Goal: Transaction & Acquisition: Purchase product/service

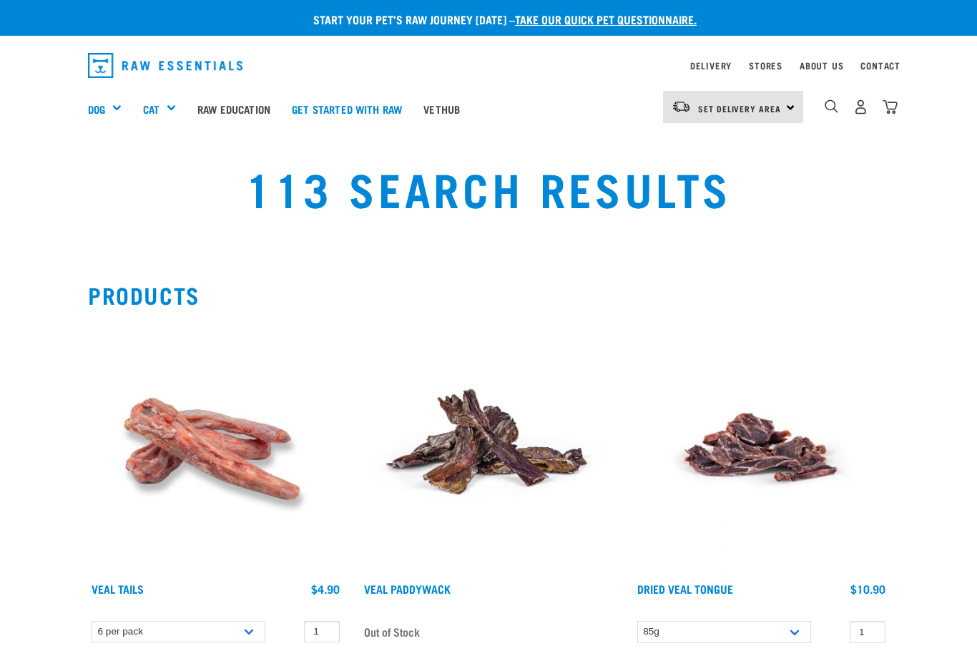
select select
select select "45457"
select select "626087"
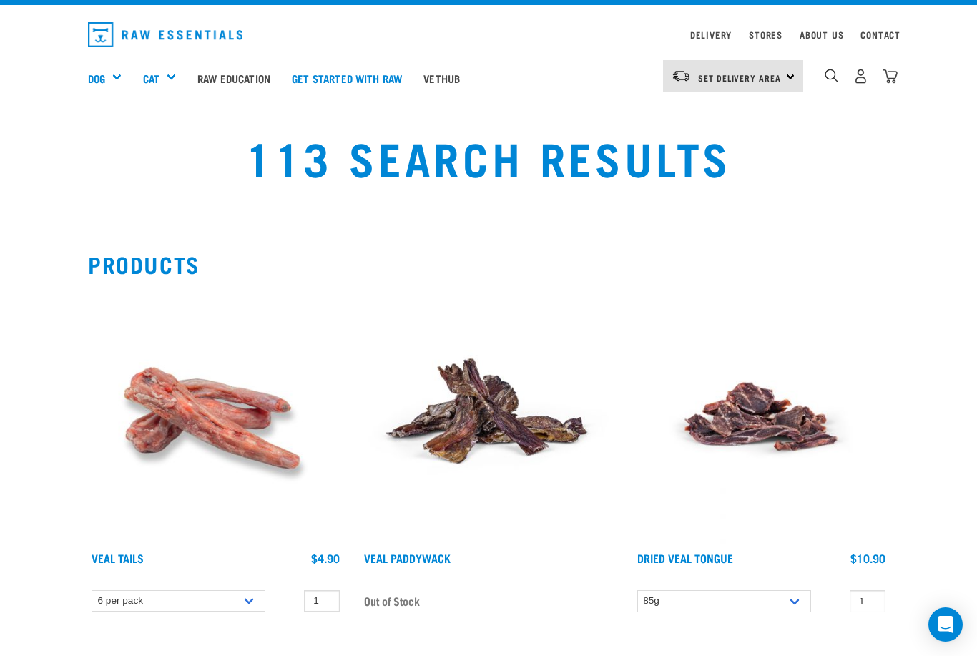
scroll to position [31, 0]
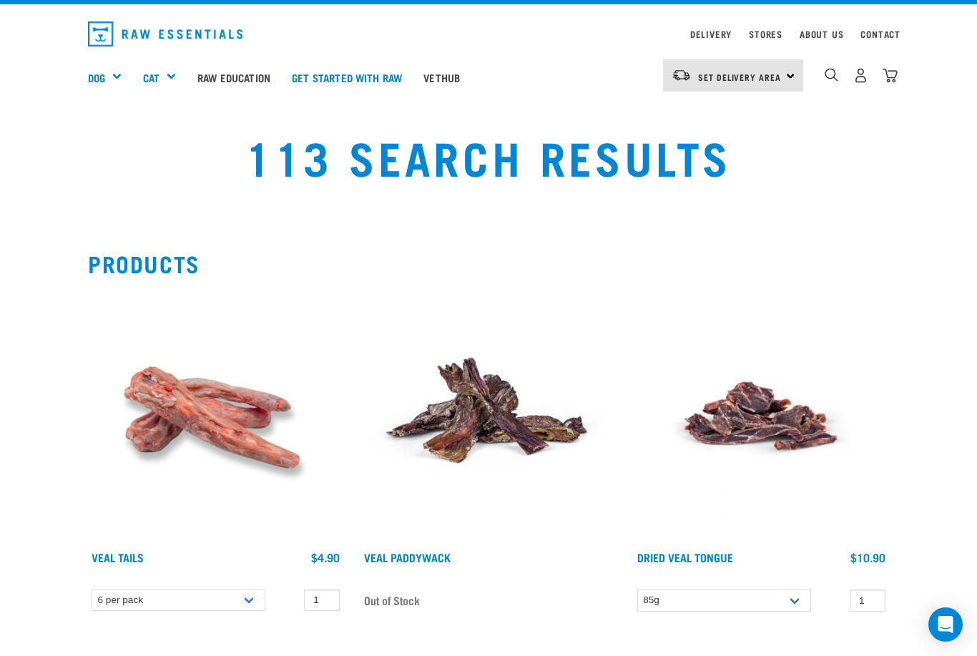
click at [733, 79] on span "Set Delivery Area" at bounding box center [739, 76] width 83 height 5
click at [819, 255] on h2 "Products" at bounding box center [488, 263] width 801 height 26
click at [832, 74] on img "dropdown navigation" at bounding box center [832, 75] width 14 height 14
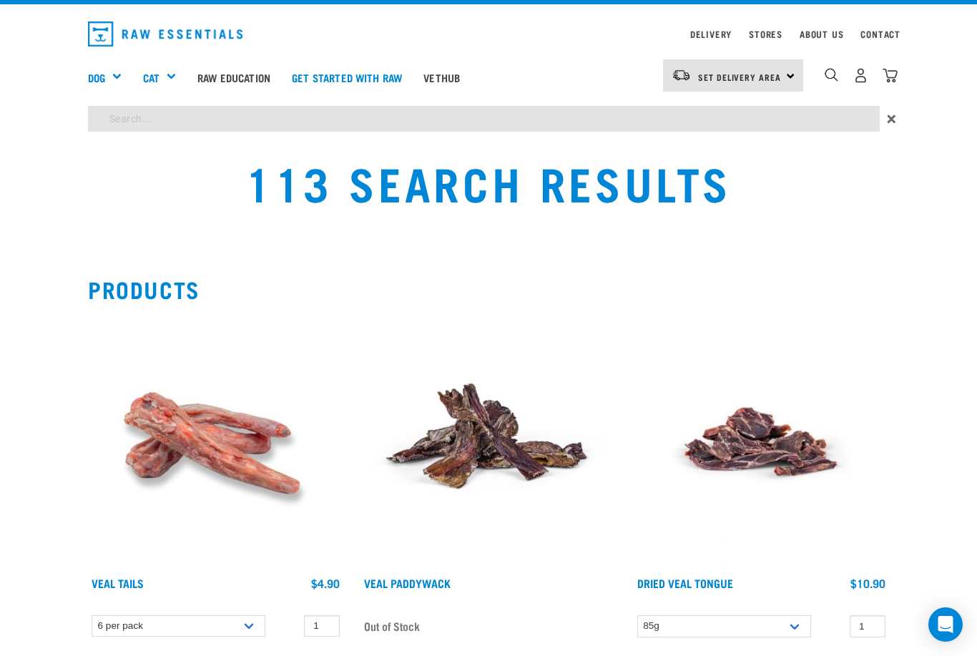
click at [838, 76] on img "dropdown navigation" at bounding box center [832, 75] width 14 height 14
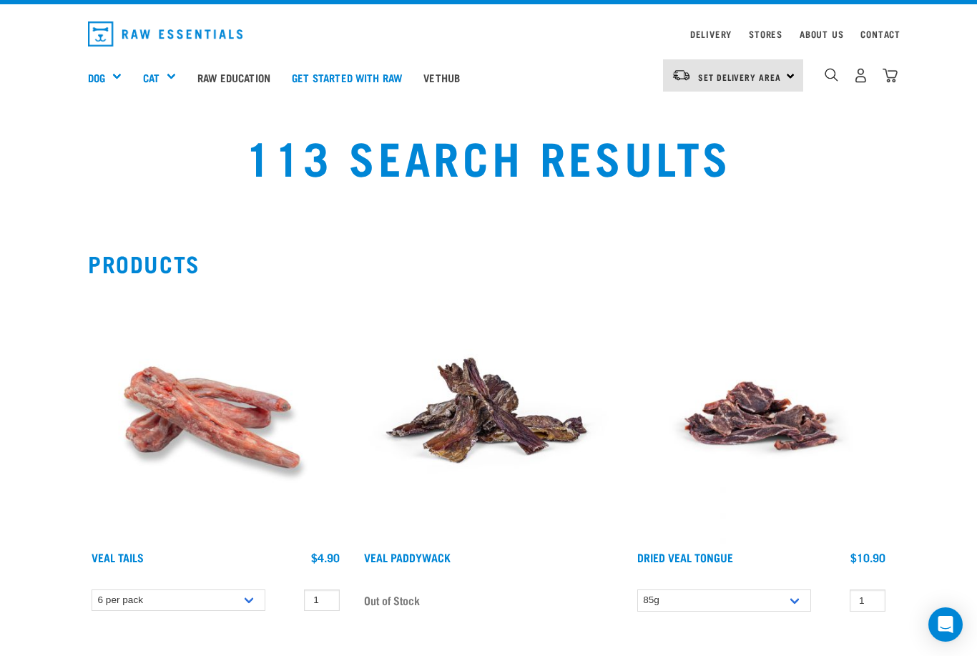
click at [834, 70] on img "dropdown navigation" at bounding box center [832, 75] width 14 height 14
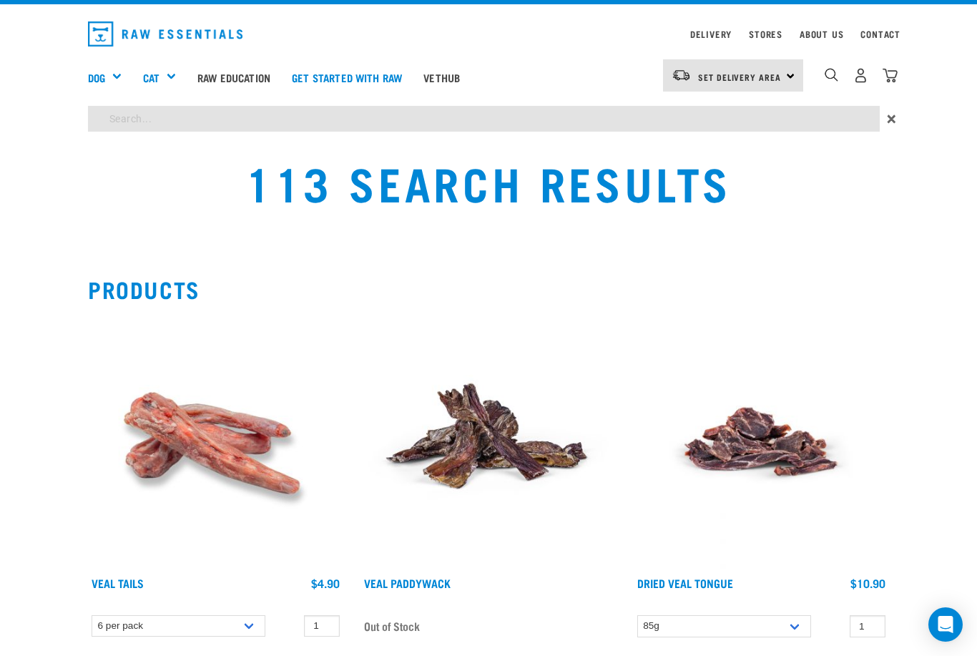
click at [633, 117] on input "search" at bounding box center [484, 119] width 792 height 26
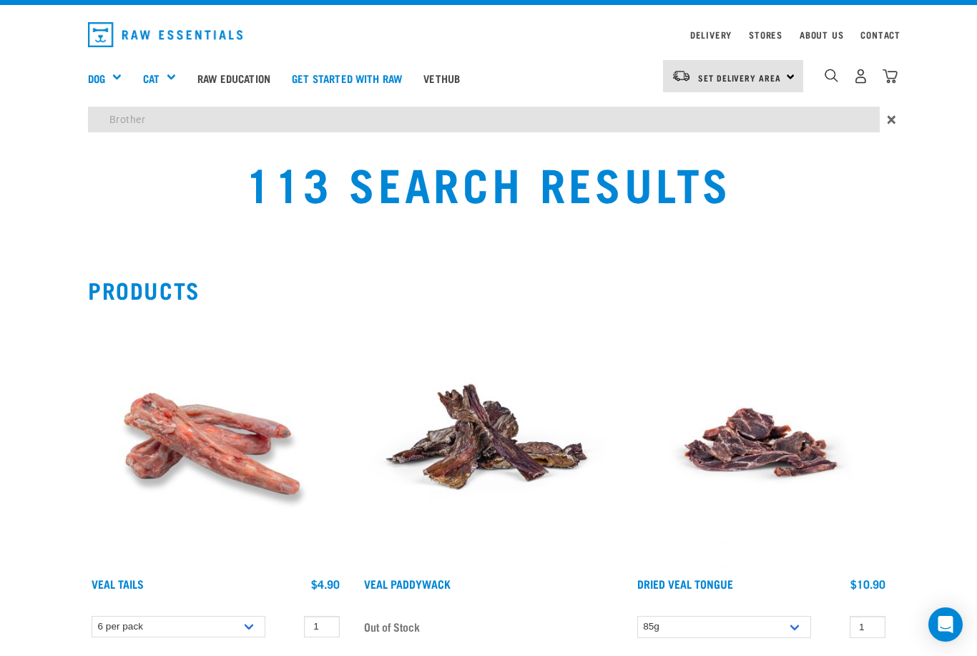
type input "Brother"
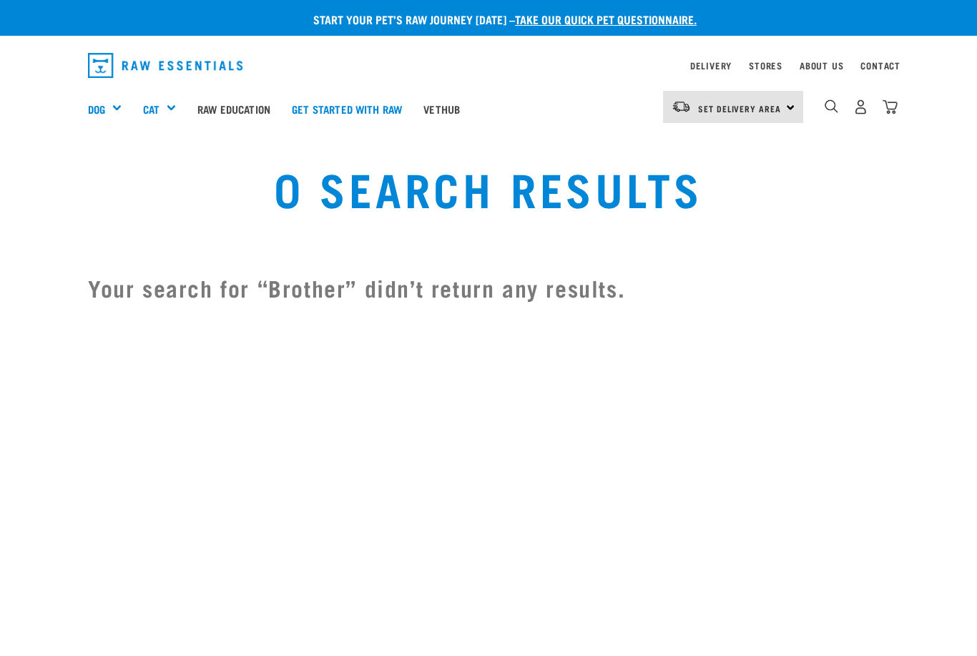
click at [826, 107] on img "dropdown navigation" at bounding box center [832, 106] width 14 height 14
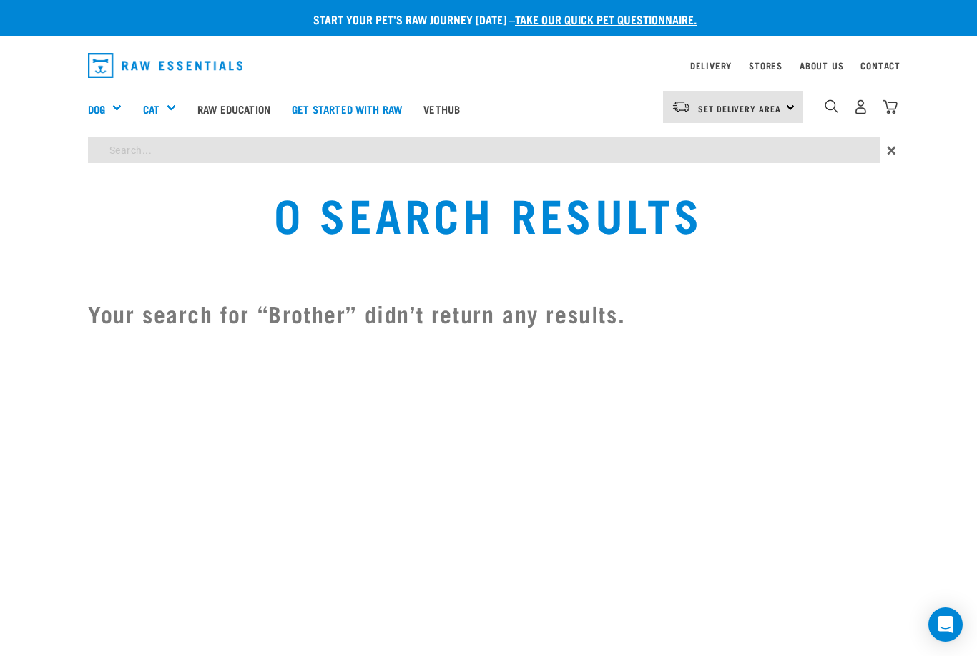
click at [592, 147] on input "search" at bounding box center [484, 150] width 792 height 26
type input "Broth"
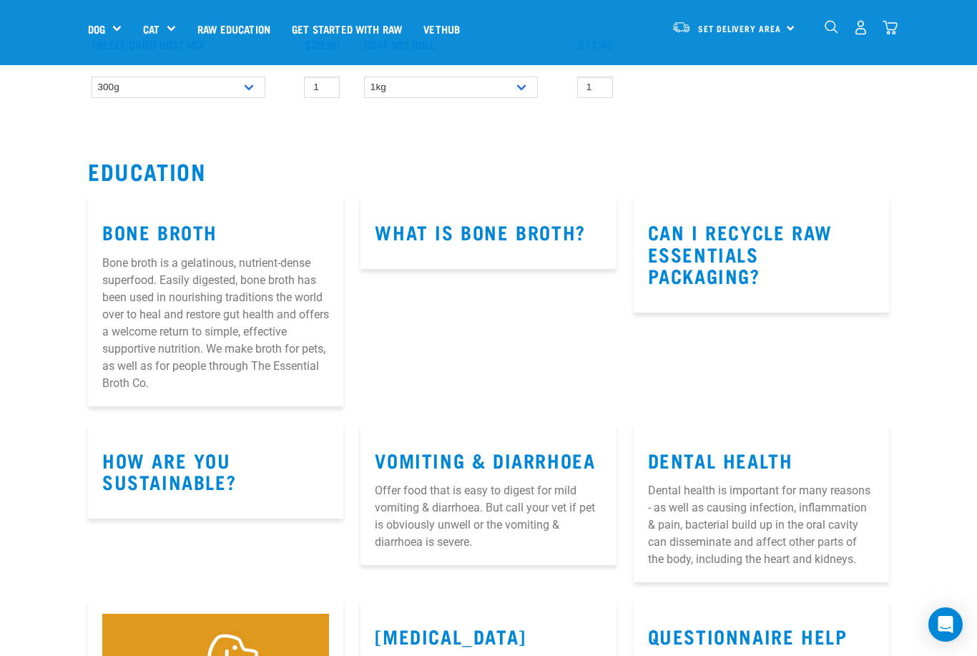
scroll to position [2304, 0]
